Goal: Navigation & Orientation: Find specific page/section

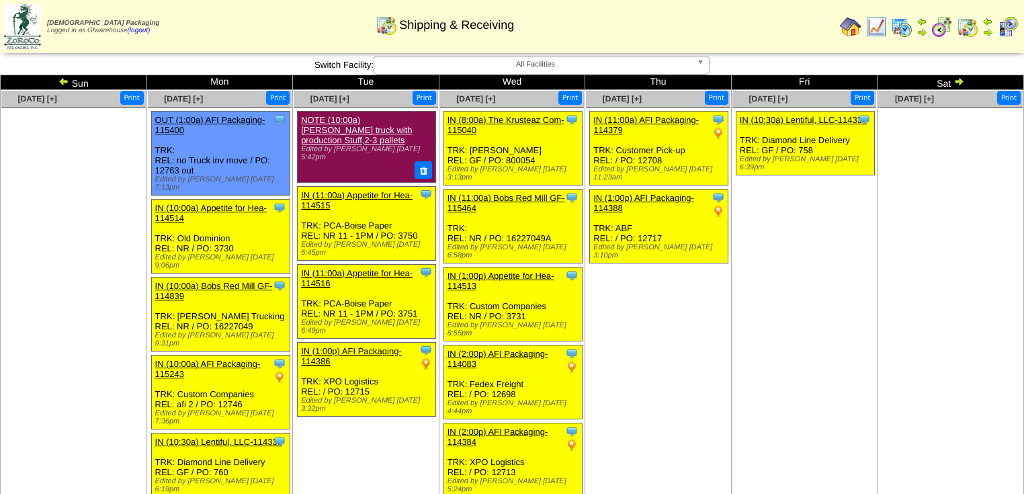
scroll to position [972, 0]
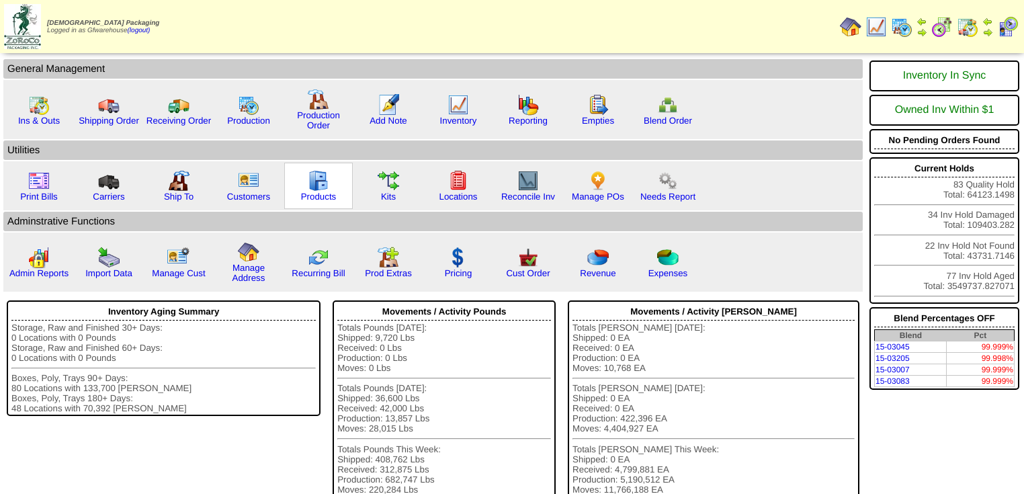
click at [313, 183] on img at bounding box center [318, 180] width 21 height 21
click at [42, 107] on img at bounding box center [38, 104] width 21 height 21
